Goal: Task Accomplishment & Management: Manage account settings

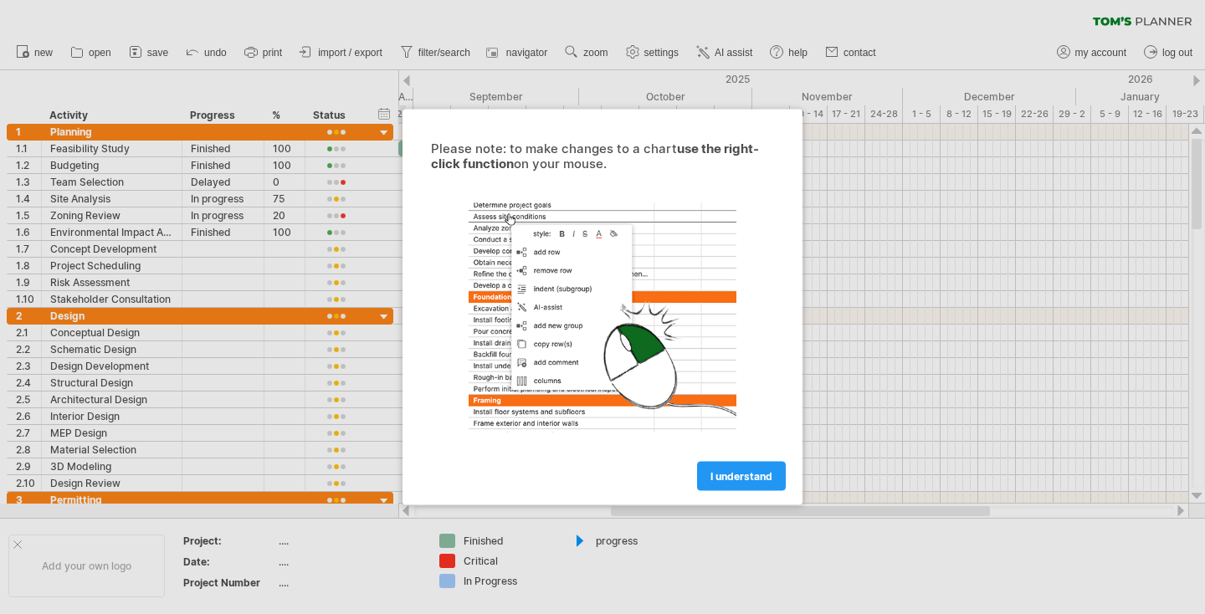
click at [739, 473] on span "I understand" at bounding box center [741, 476] width 62 height 13
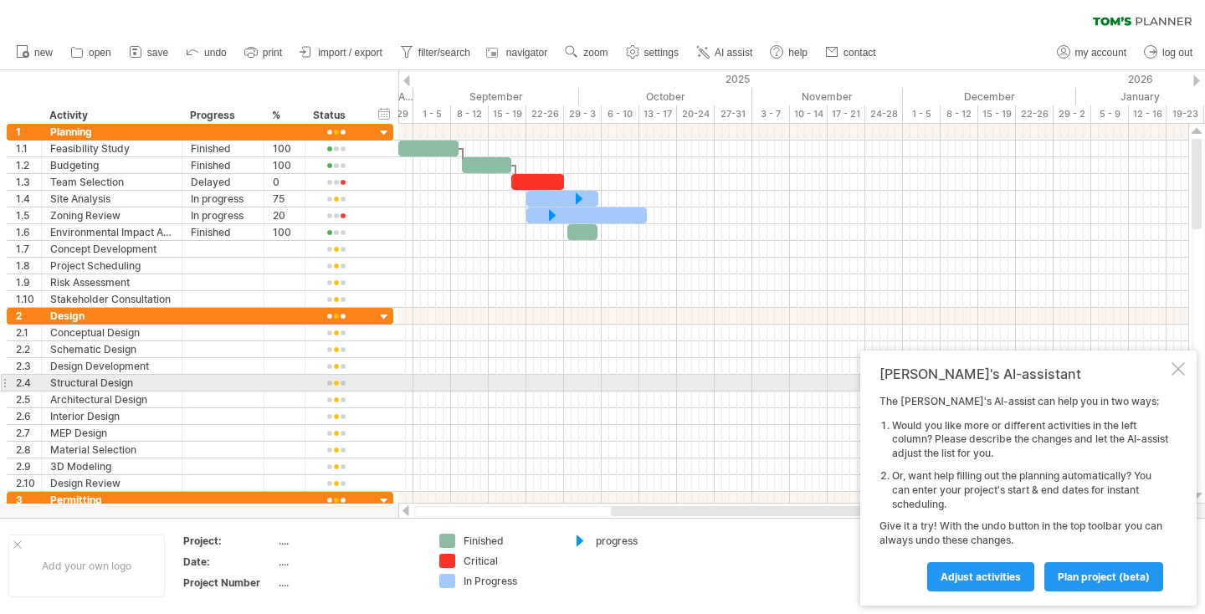
click at [1177, 376] on div at bounding box center [1177, 368] width 13 height 13
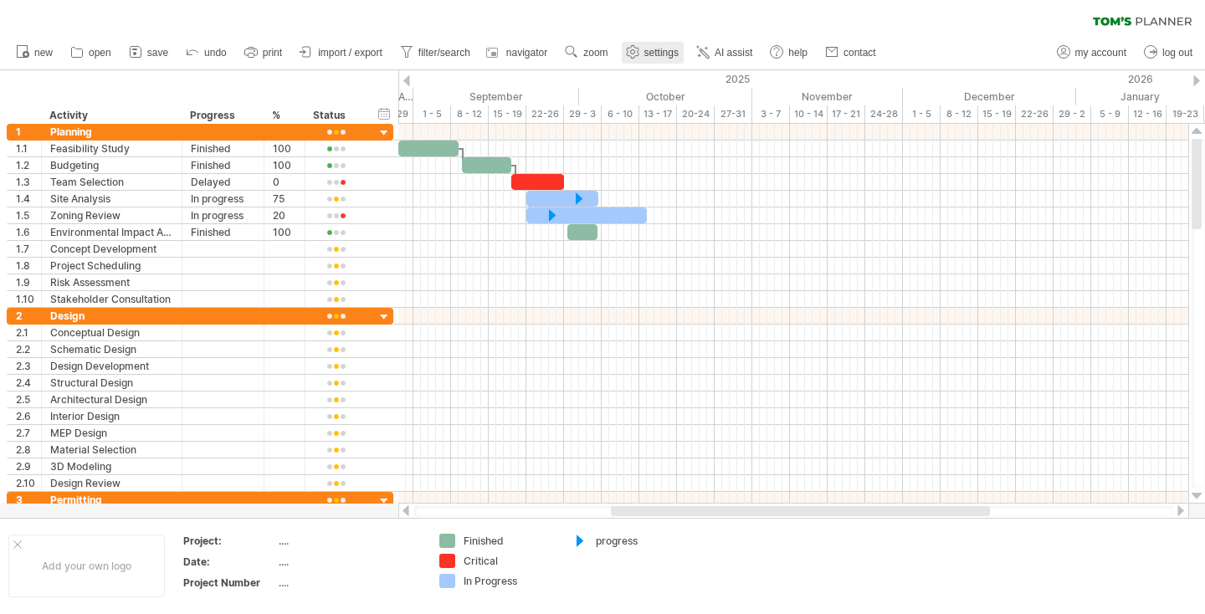
click at [644, 57] on link "settings" at bounding box center [653, 53] width 62 height 22
select select "*"
select select "**"
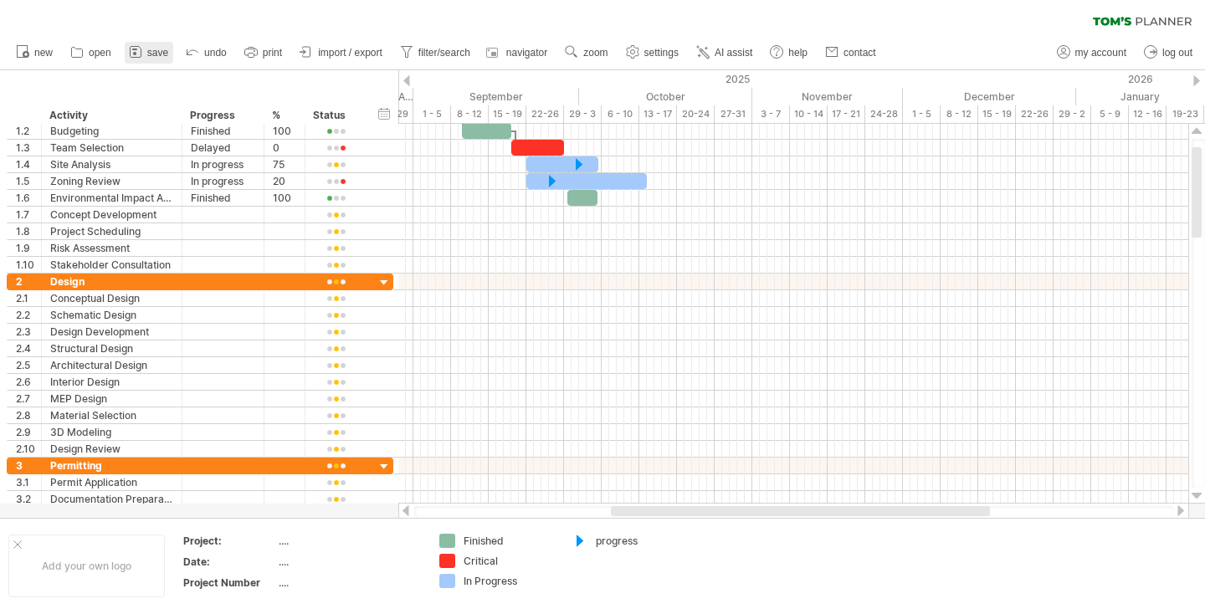
click at [161, 49] on span "save" at bounding box center [157, 53] width 21 height 12
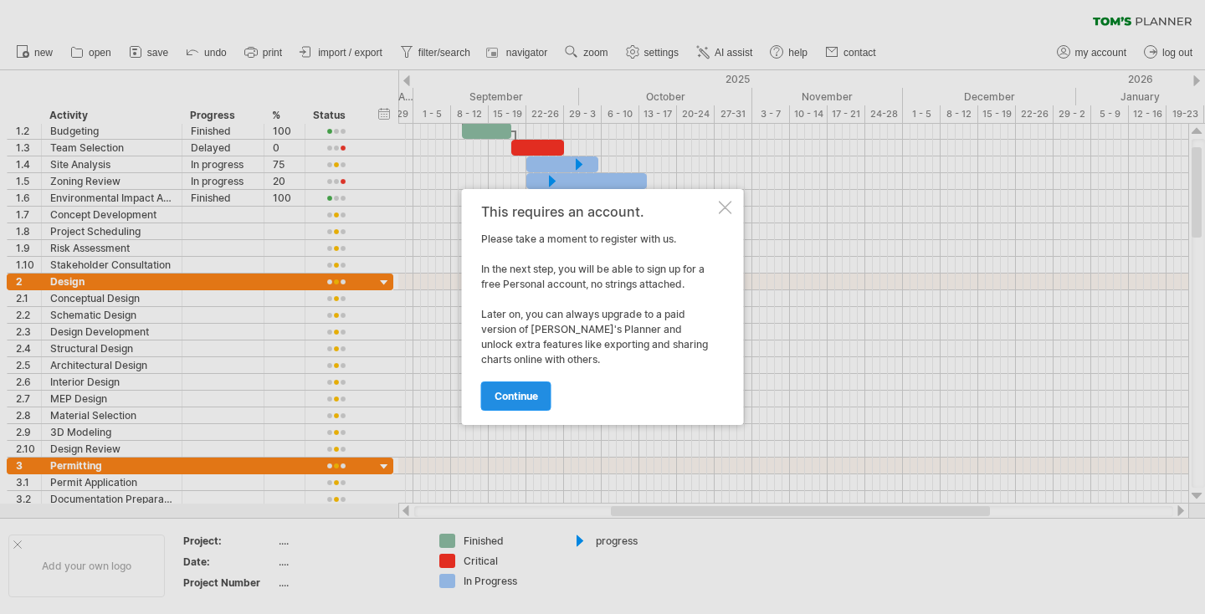
click at [509, 405] on link "continue" at bounding box center [516, 395] width 70 height 29
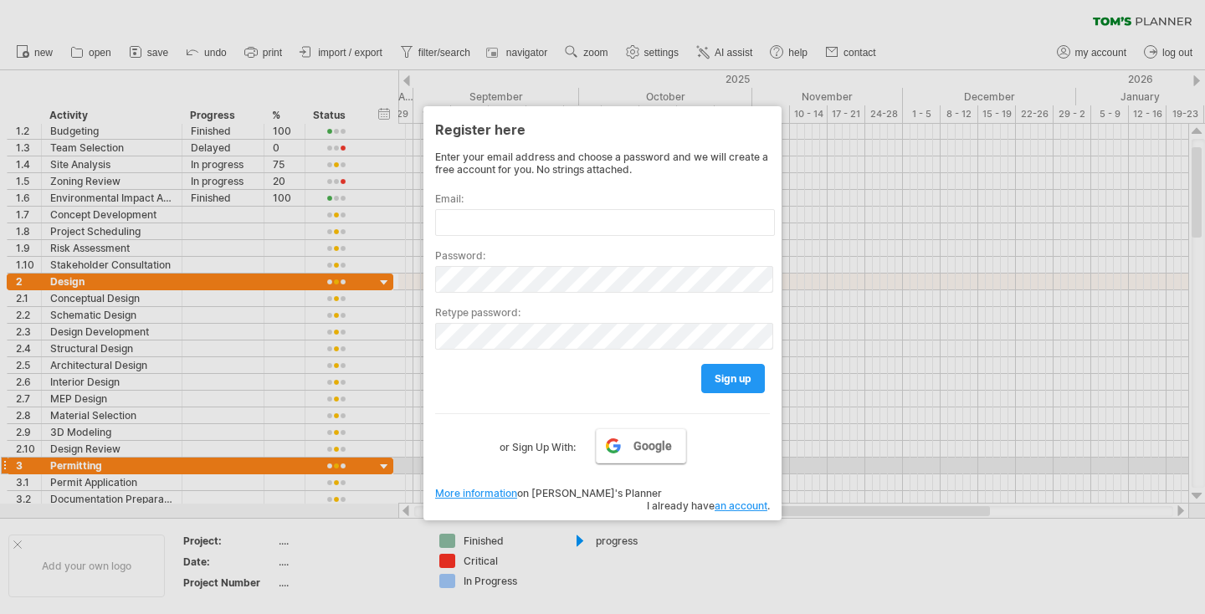
click at [638, 459] on link "Google" at bounding box center [641, 445] width 90 height 35
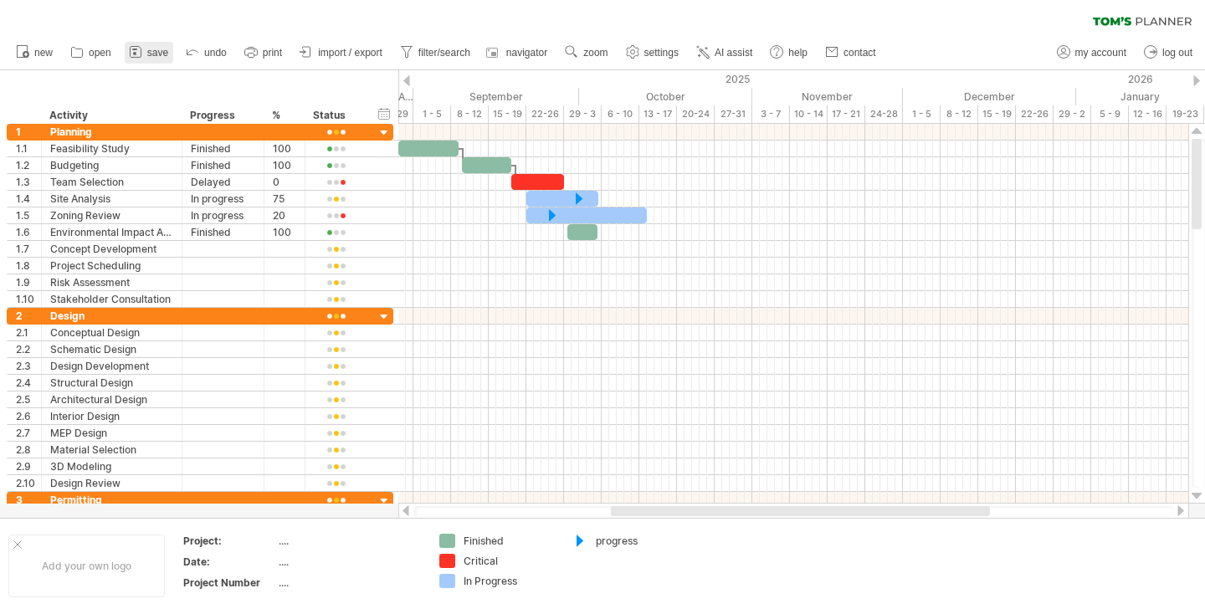
click at [149, 58] on span "save" at bounding box center [157, 53] width 21 height 12
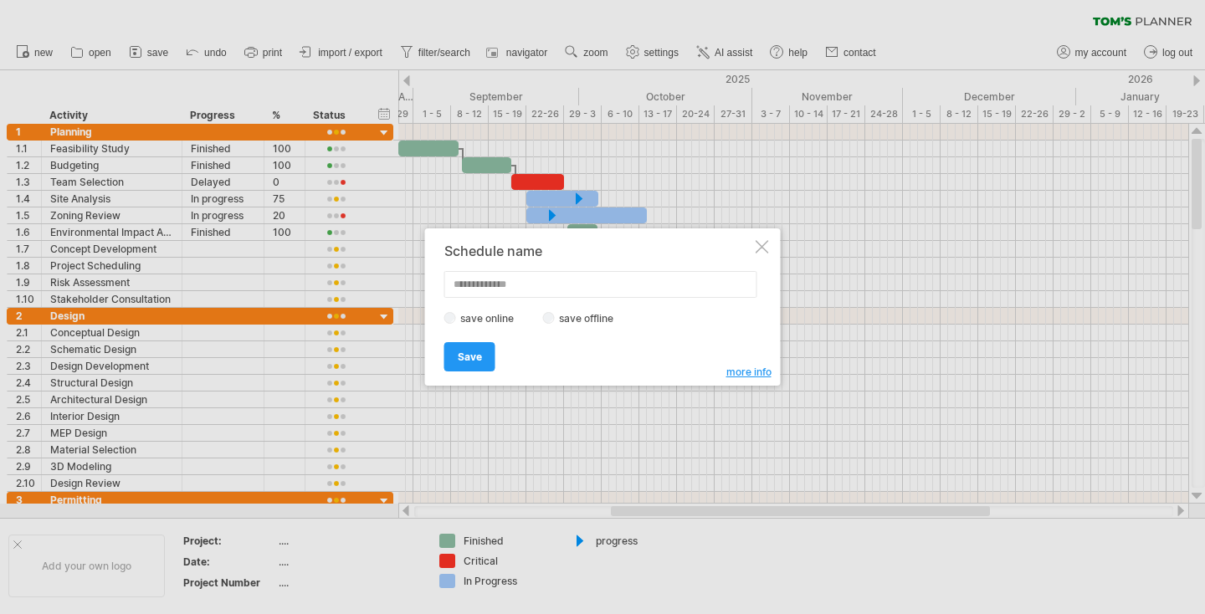
click at [576, 320] on label "save offline" at bounding box center [591, 318] width 73 height 13
click at [463, 361] on span "Save" at bounding box center [470, 356] width 24 height 13
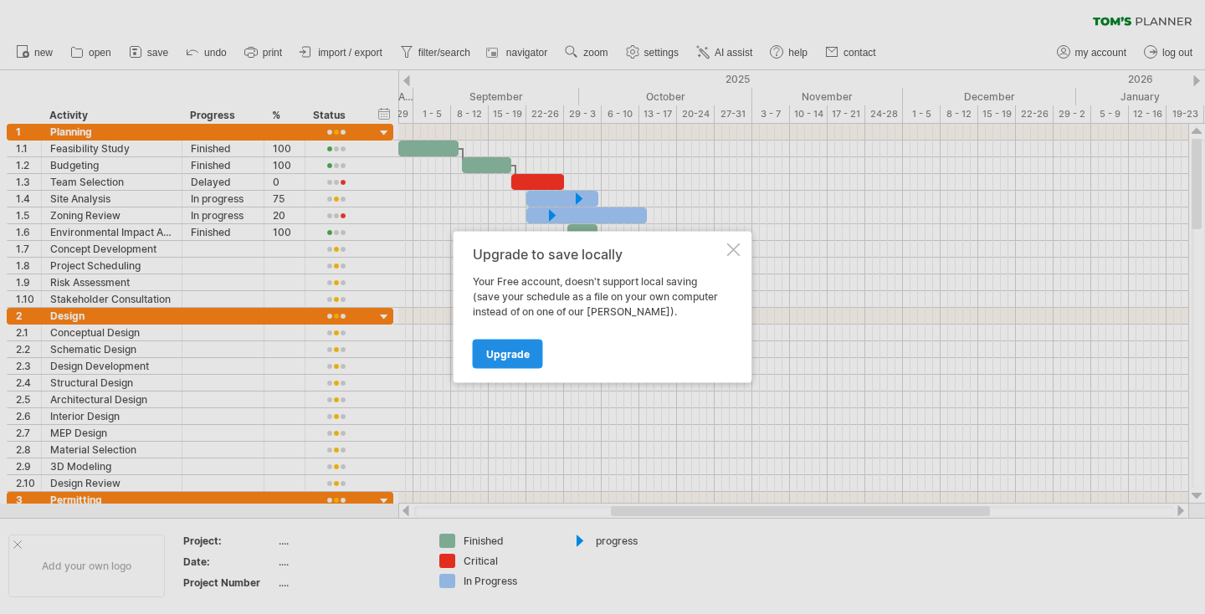
click at [489, 356] on span "Upgrade" at bounding box center [507, 354] width 43 height 13
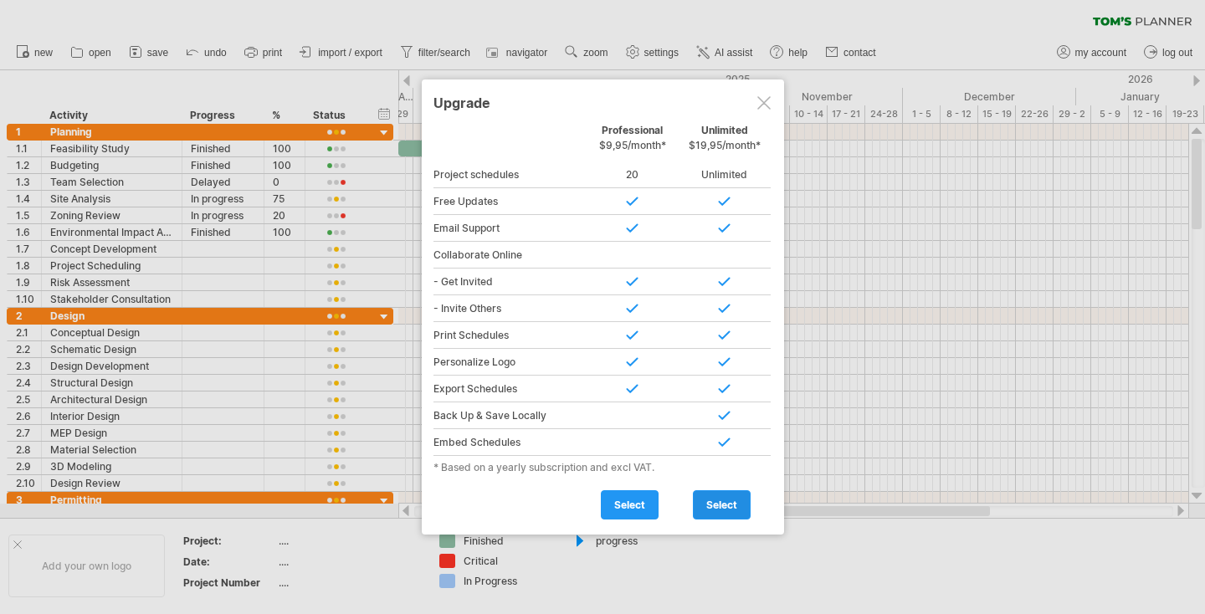
click at [732, 504] on span "select" at bounding box center [721, 505] width 31 height 13
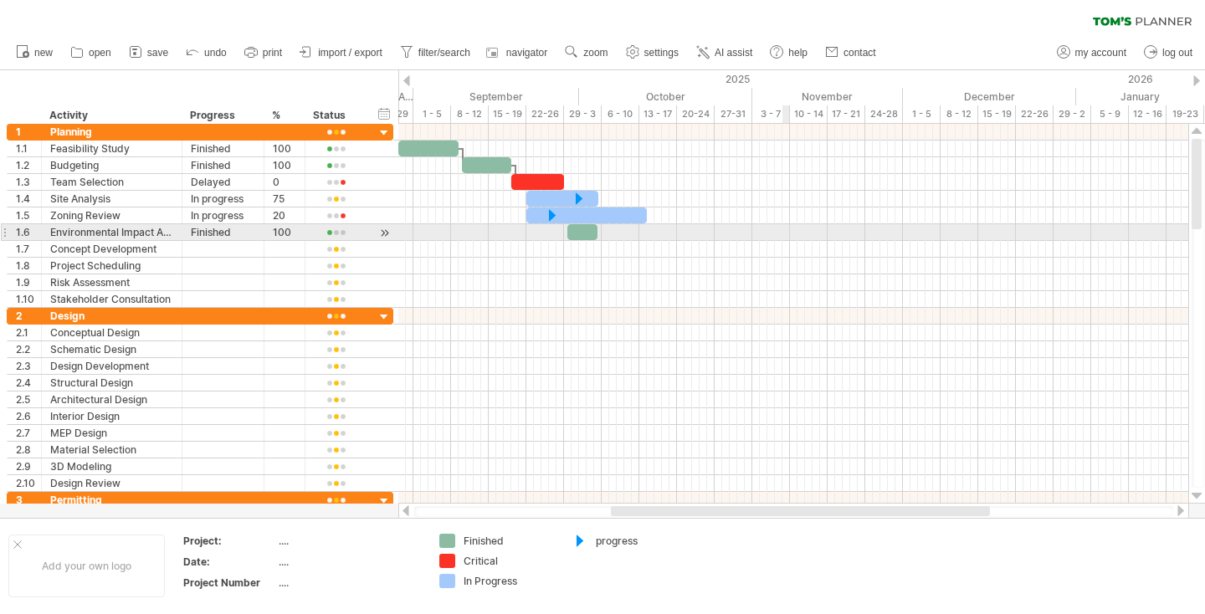
click at [611, 228] on div at bounding box center [793, 232] width 790 height 17
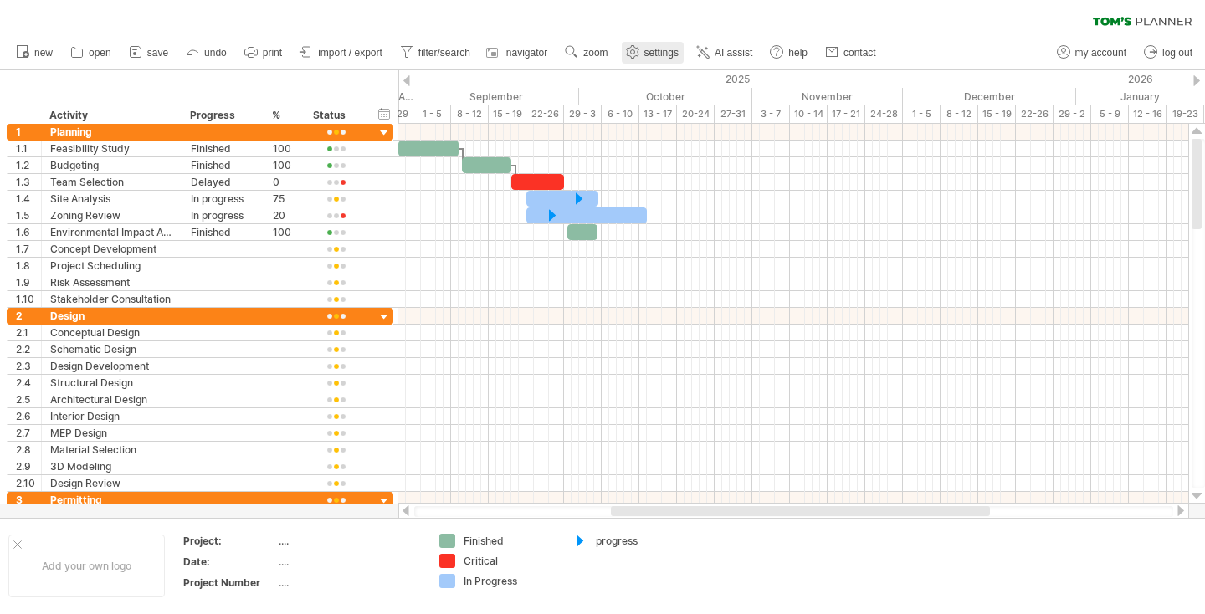
click at [652, 54] on span "settings" at bounding box center [661, 53] width 34 height 12
click at [127, 50] on link "save" at bounding box center [149, 53] width 49 height 22
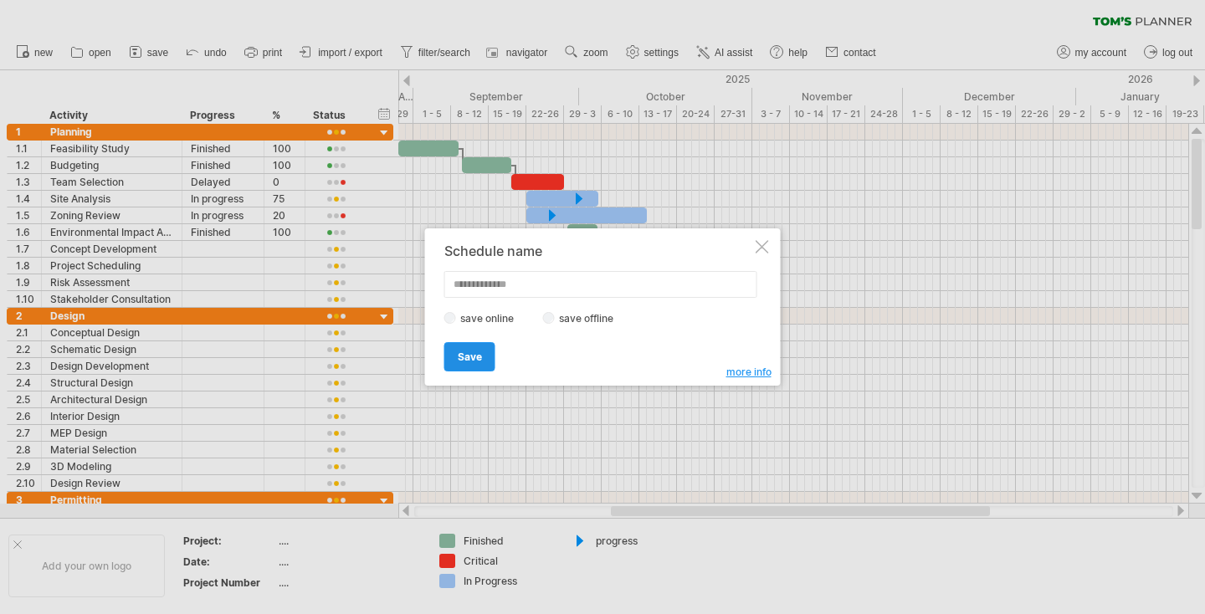
click at [469, 361] on span "Save" at bounding box center [470, 356] width 24 height 13
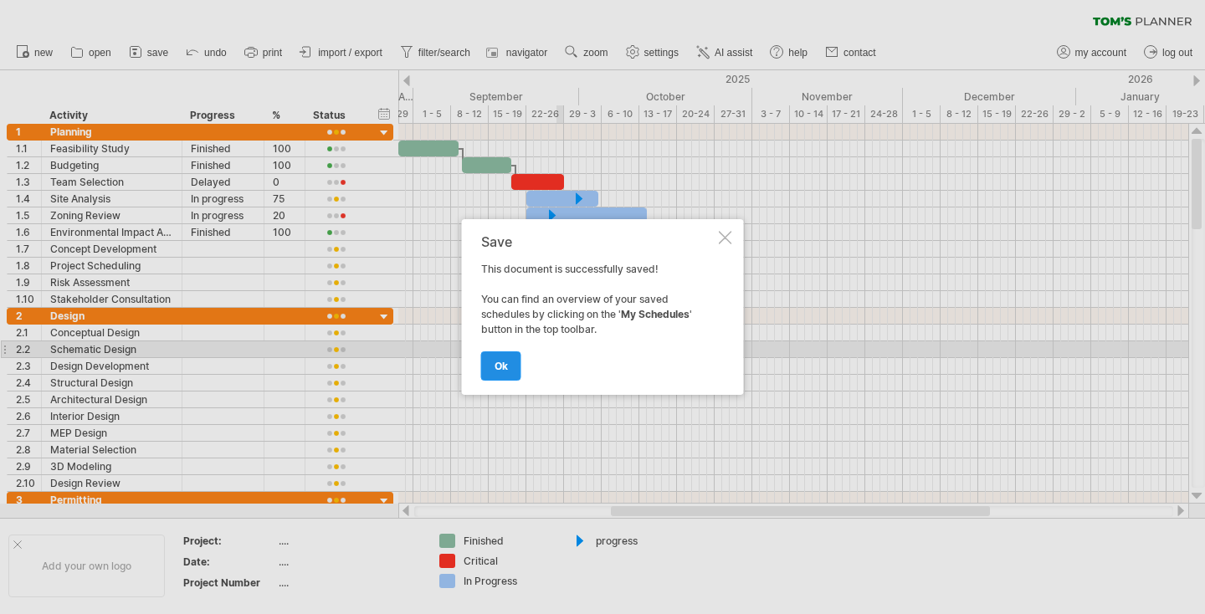
click at [502, 361] on span "ok" at bounding box center [500, 366] width 13 height 13
